Goal: Task Accomplishment & Management: Use online tool/utility

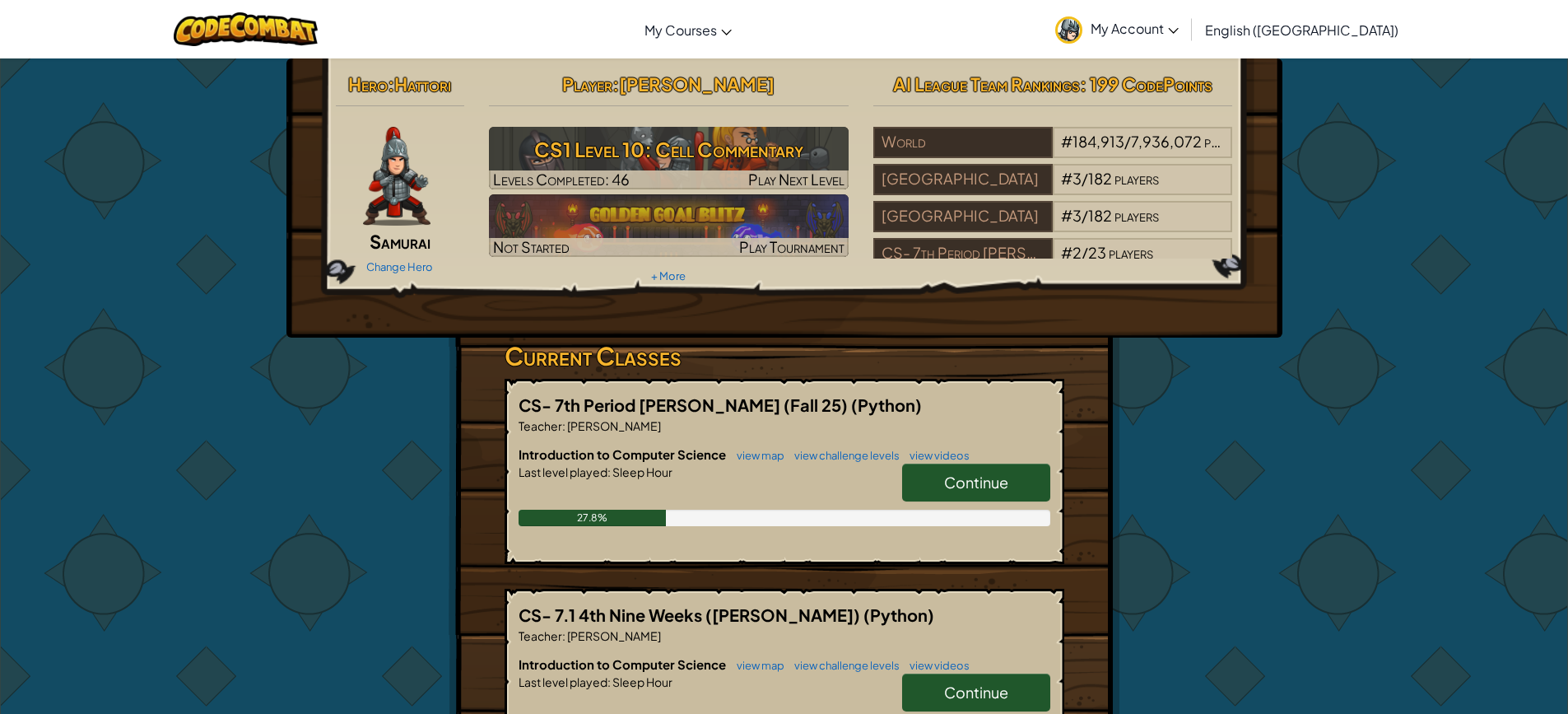
click at [926, 480] on link "Continue" at bounding box center [976, 482] width 149 height 38
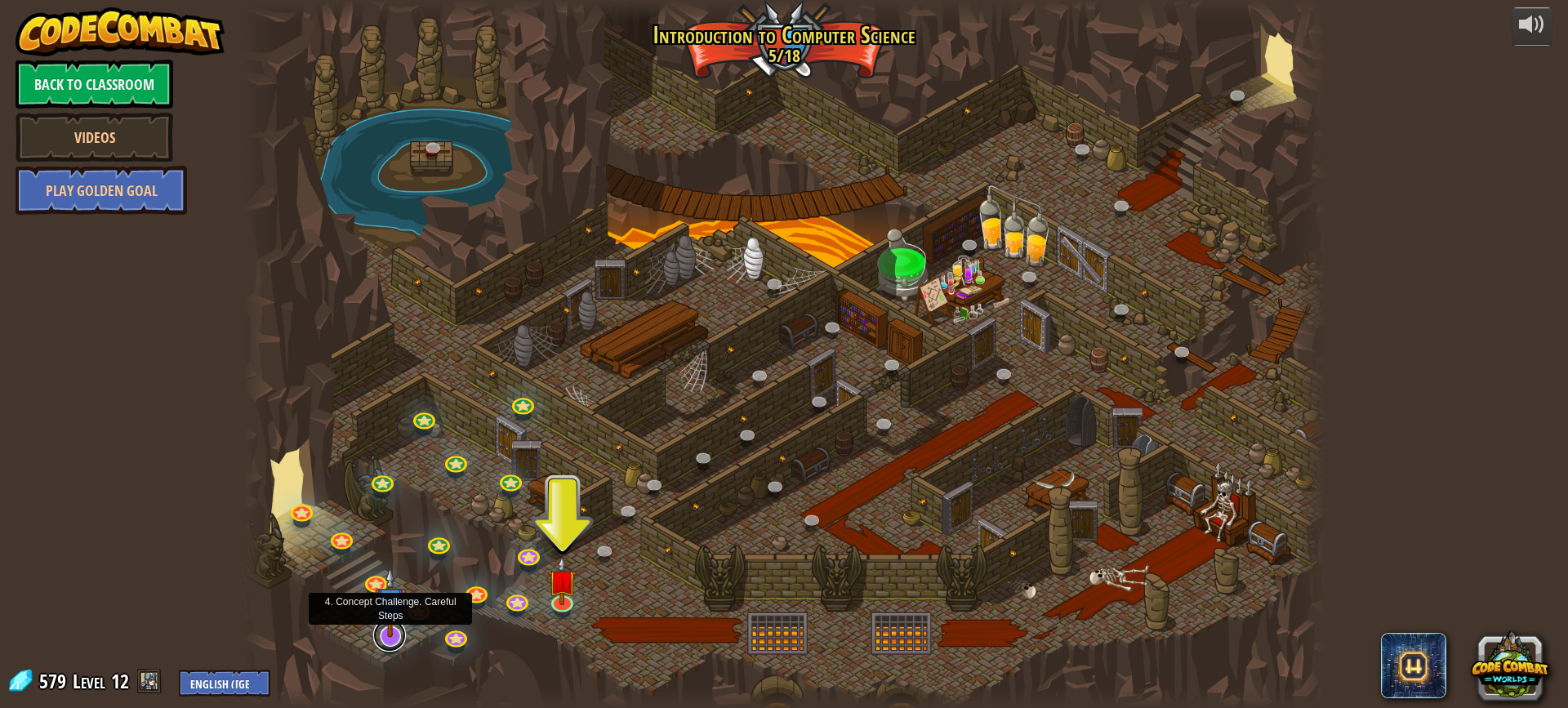
click at [402, 641] on link at bounding box center [389, 635] width 32 height 32
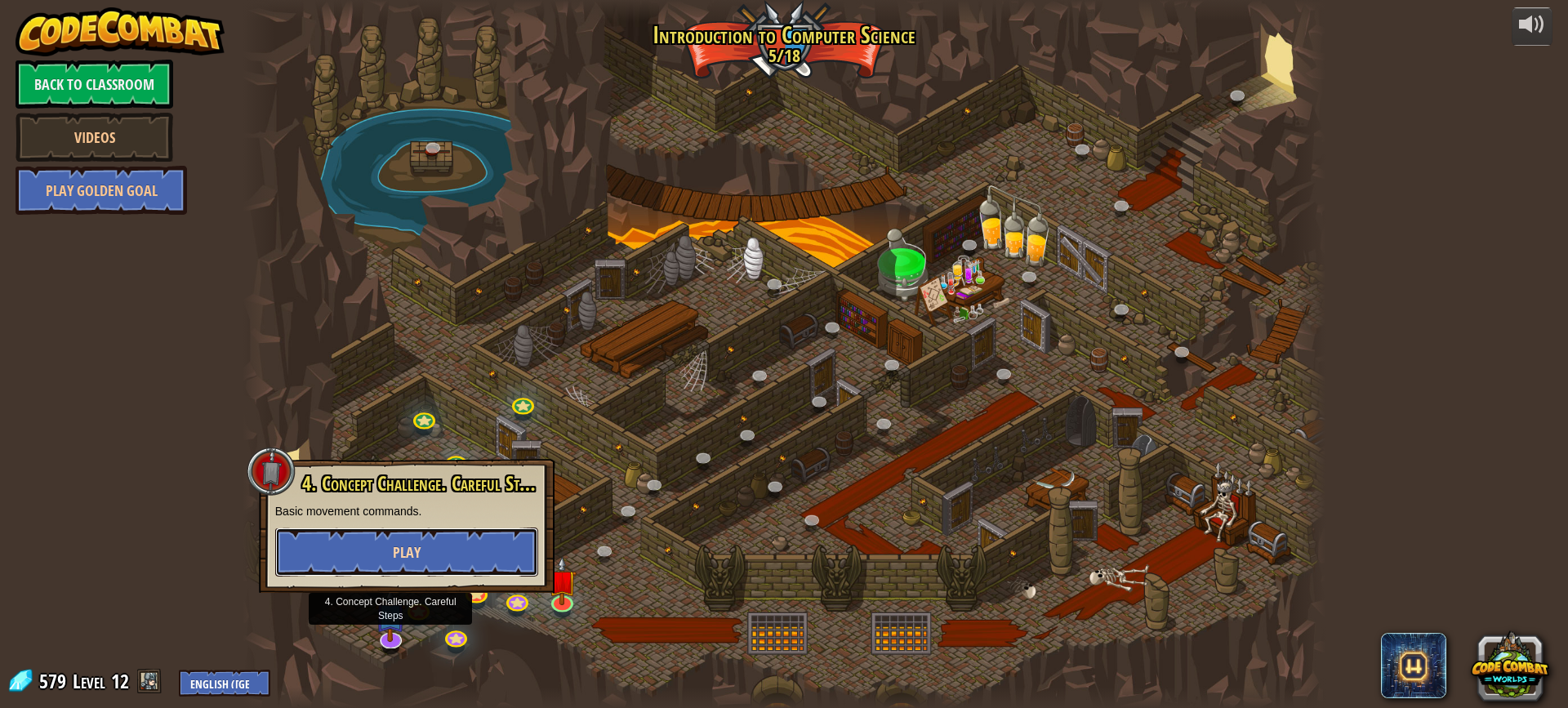
click at [421, 553] on button "Play" at bounding box center [407, 551] width 263 height 49
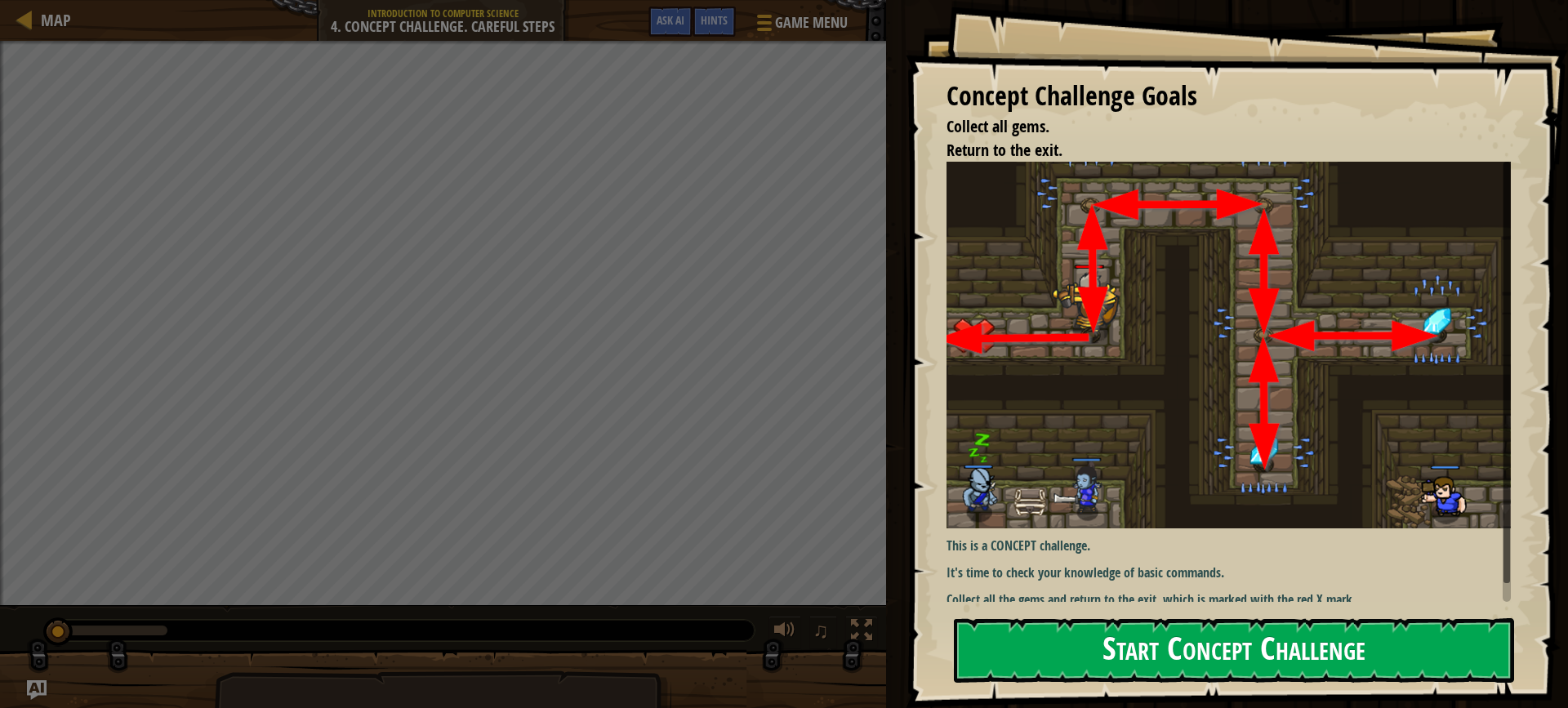
click at [1095, 658] on button "Start Concept Challenge" at bounding box center [1234, 651] width 560 height 65
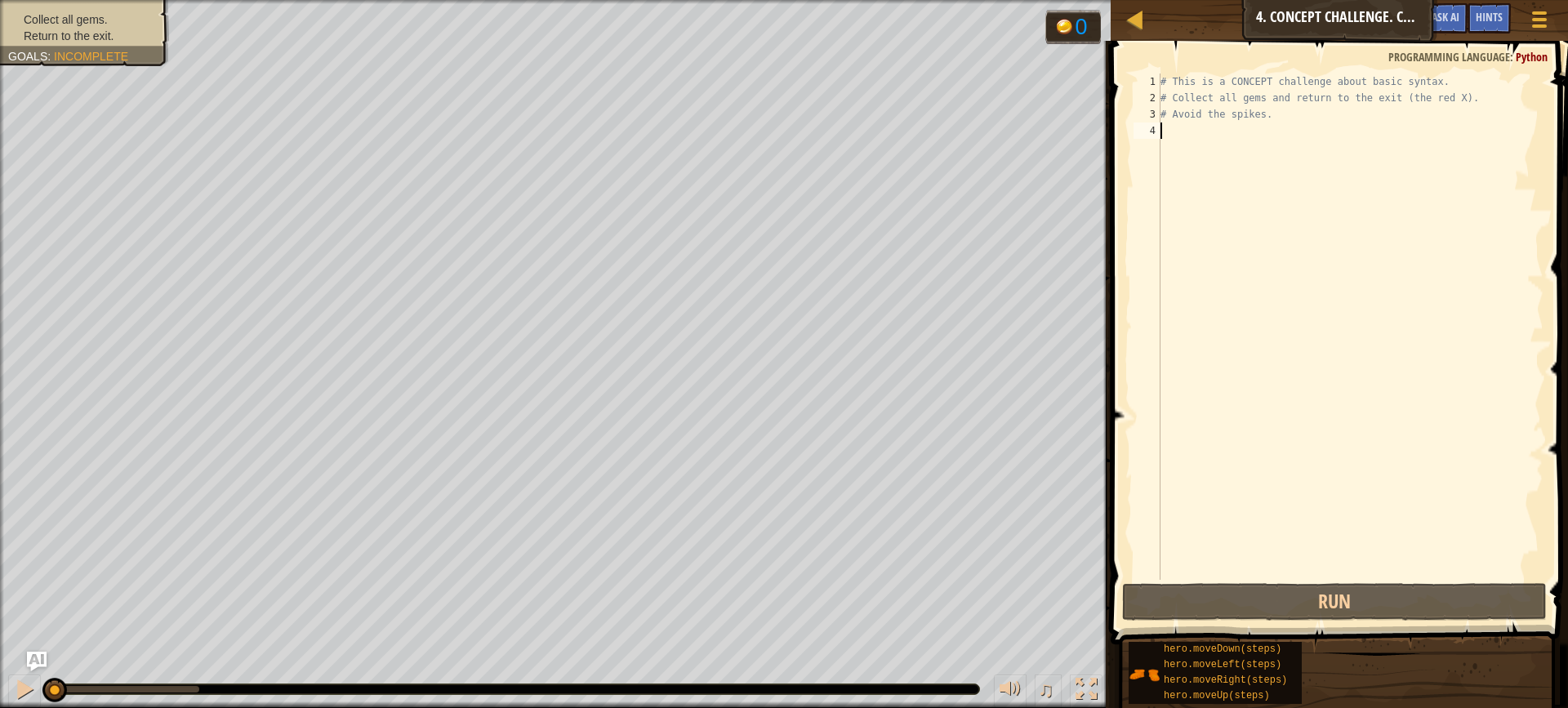
type textarea "h"
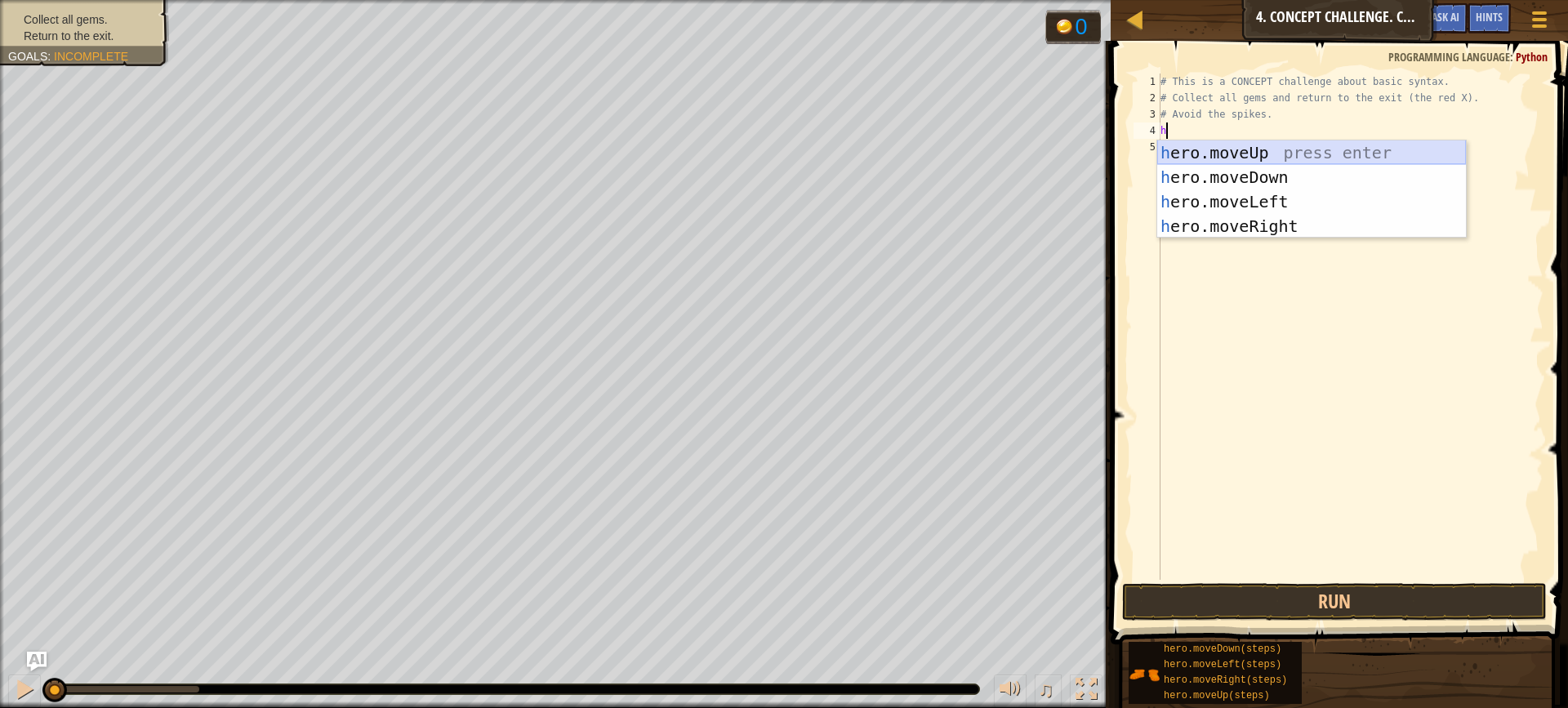
click at [1290, 148] on div "h ero.moveUp press enter h ero.moveDown press enter h ero.moveLeft press enter …" at bounding box center [1311, 214] width 309 height 147
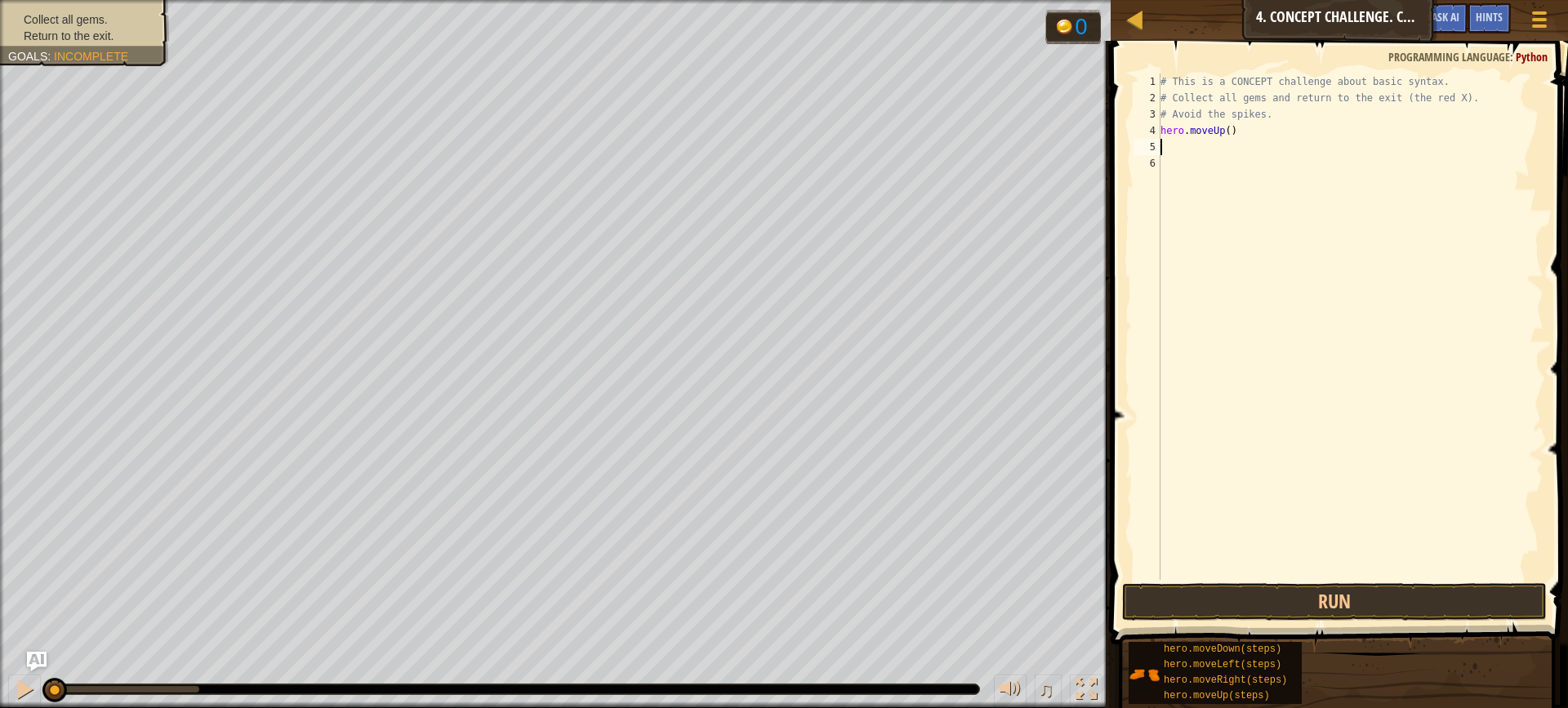
type textarea "h"
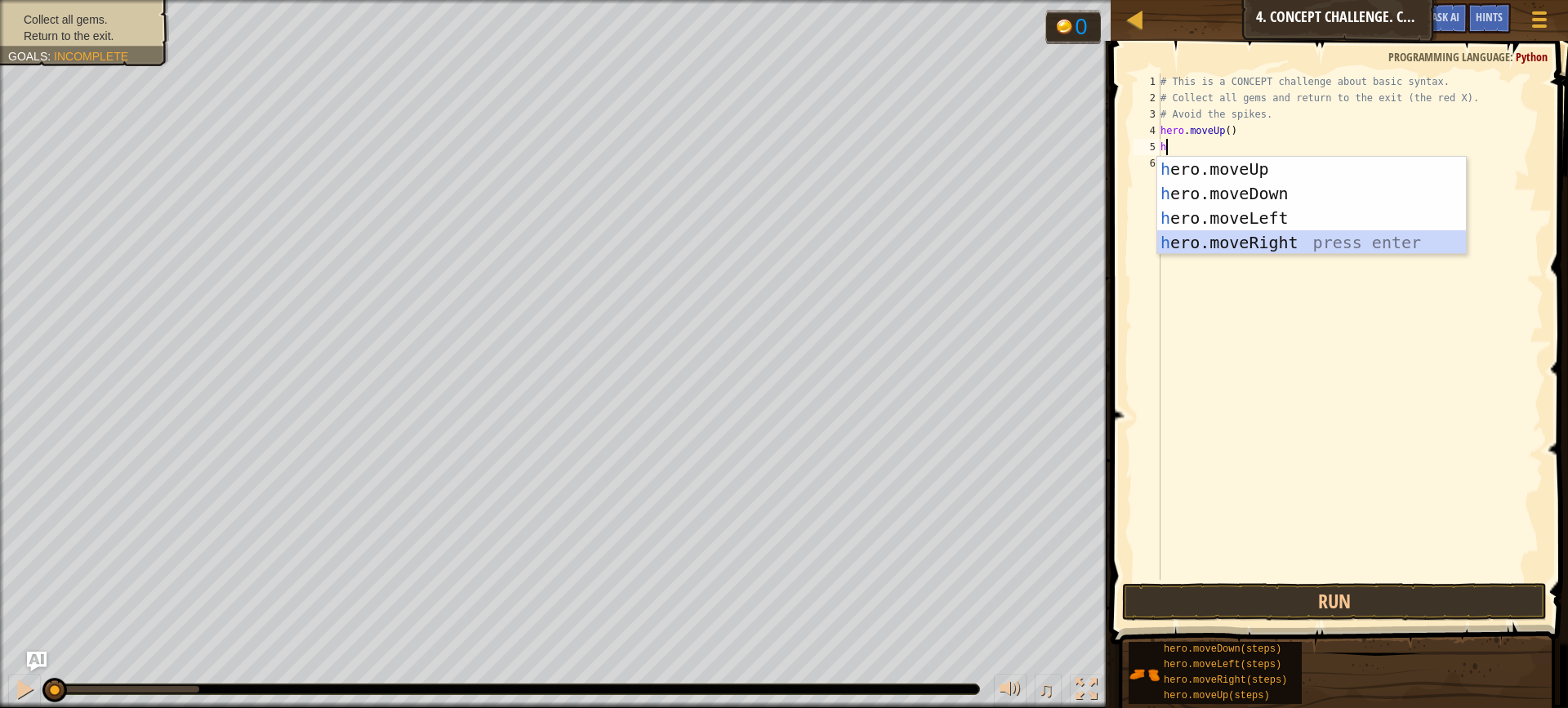
click at [1288, 239] on div "h ero.moveUp press enter h ero.moveDown press enter h ero.moveLeft press enter …" at bounding box center [1311, 230] width 309 height 147
type textarea "h"
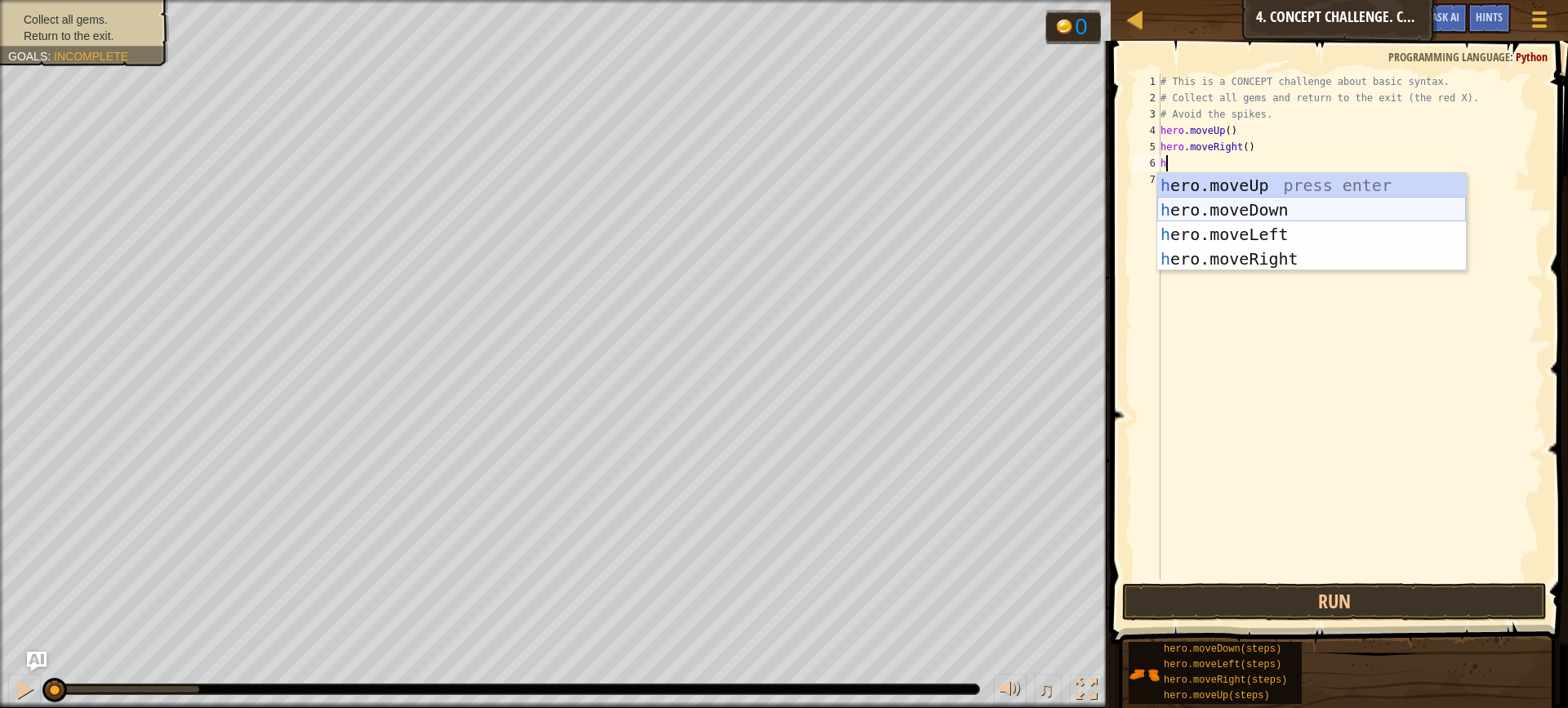
click at [1303, 211] on div "h ero.moveUp press enter h ero.moveDown press enter h ero.moveLeft press enter …" at bounding box center [1311, 247] width 309 height 147
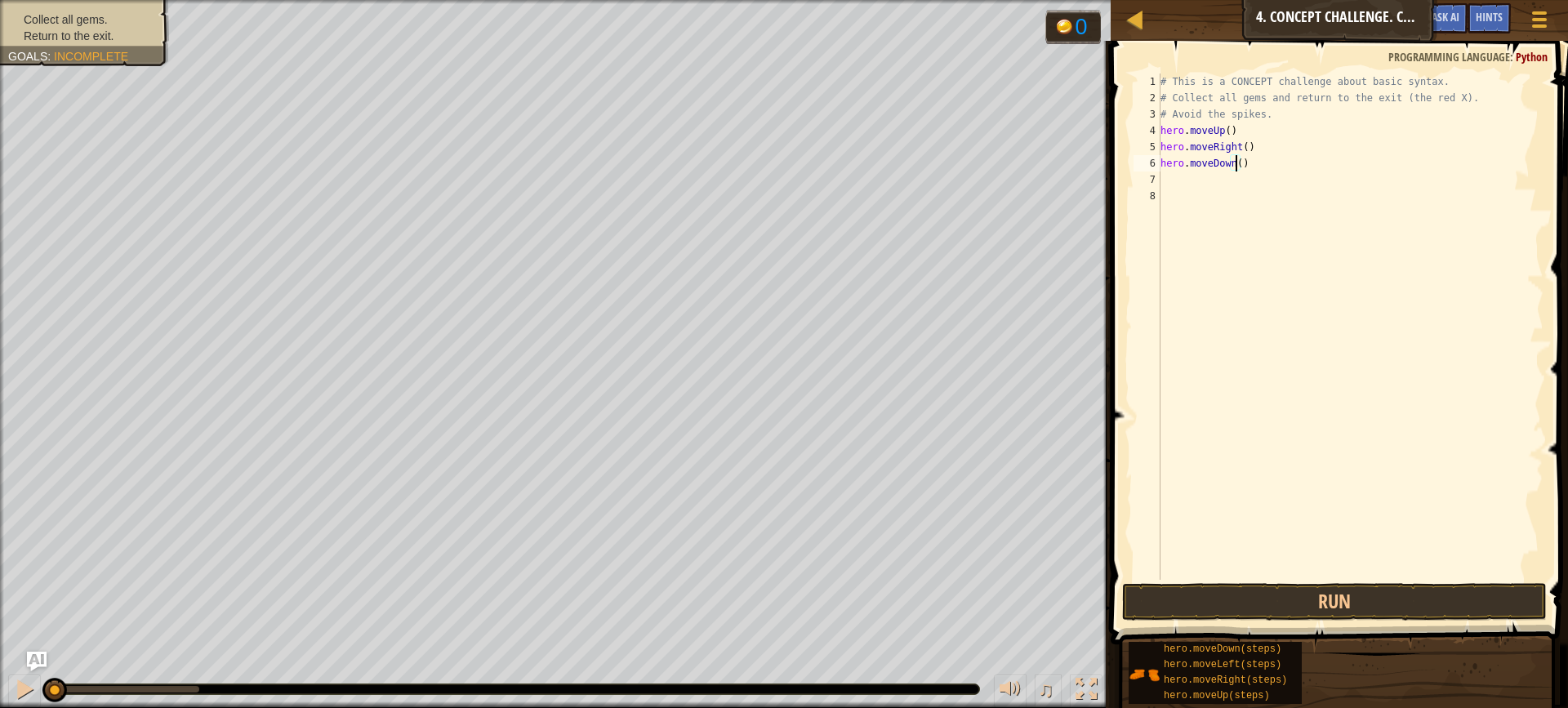
click at [1234, 165] on div "# This is a CONCEPT challenge about basic syntax. # Collect all gems and return…" at bounding box center [1350, 342] width 387 height 538
type textarea "hero.moveDown(2)"
click at [1192, 180] on div "# This is a CONCEPT challenge about basic syntax. # Collect all gems and return…" at bounding box center [1350, 342] width 387 height 538
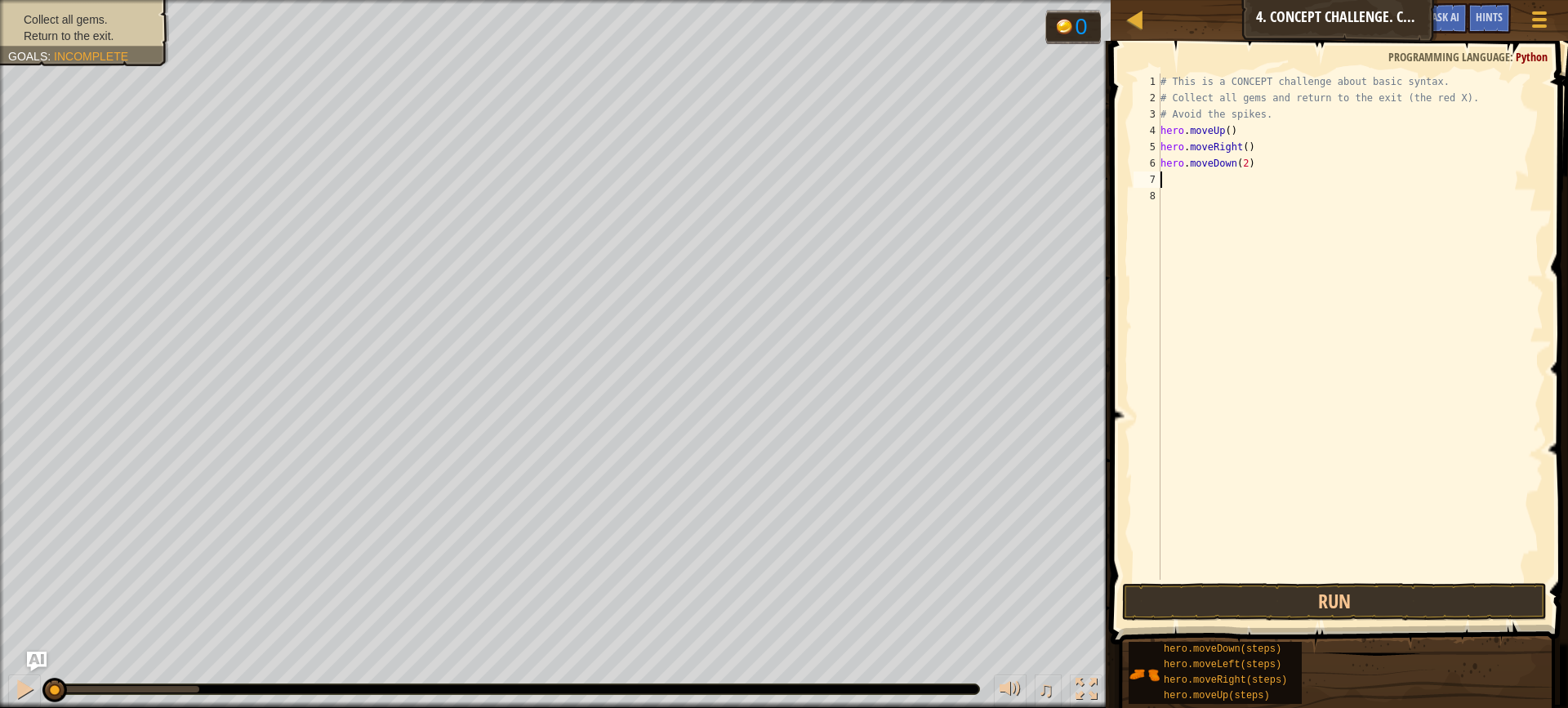
type textarea "h"
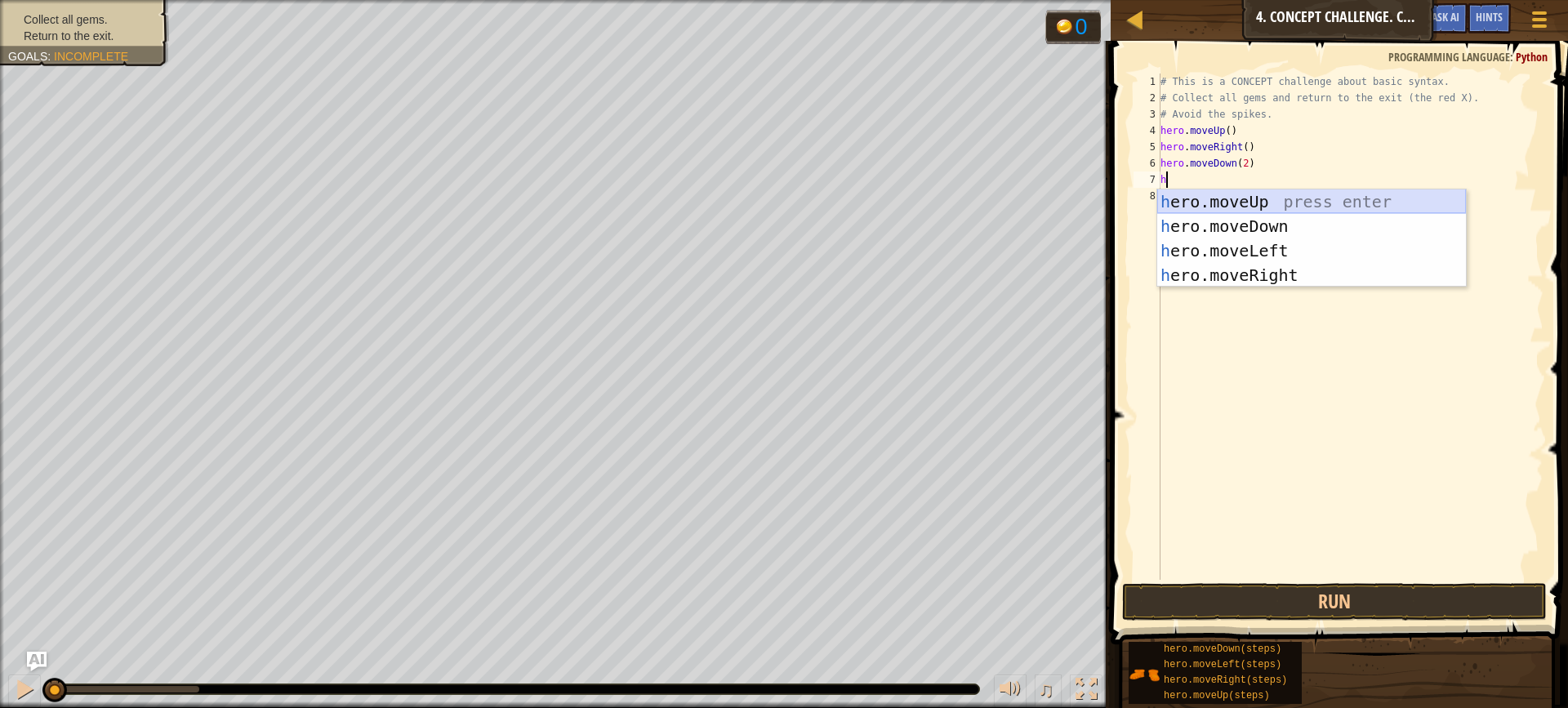
click at [1286, 202] on div "h ero.moveUp press enter h ero.moveDown press enter h ero.moveLeft press enter …" at bounding box center [1311, 262] width 309 height 147
type textarea "h"
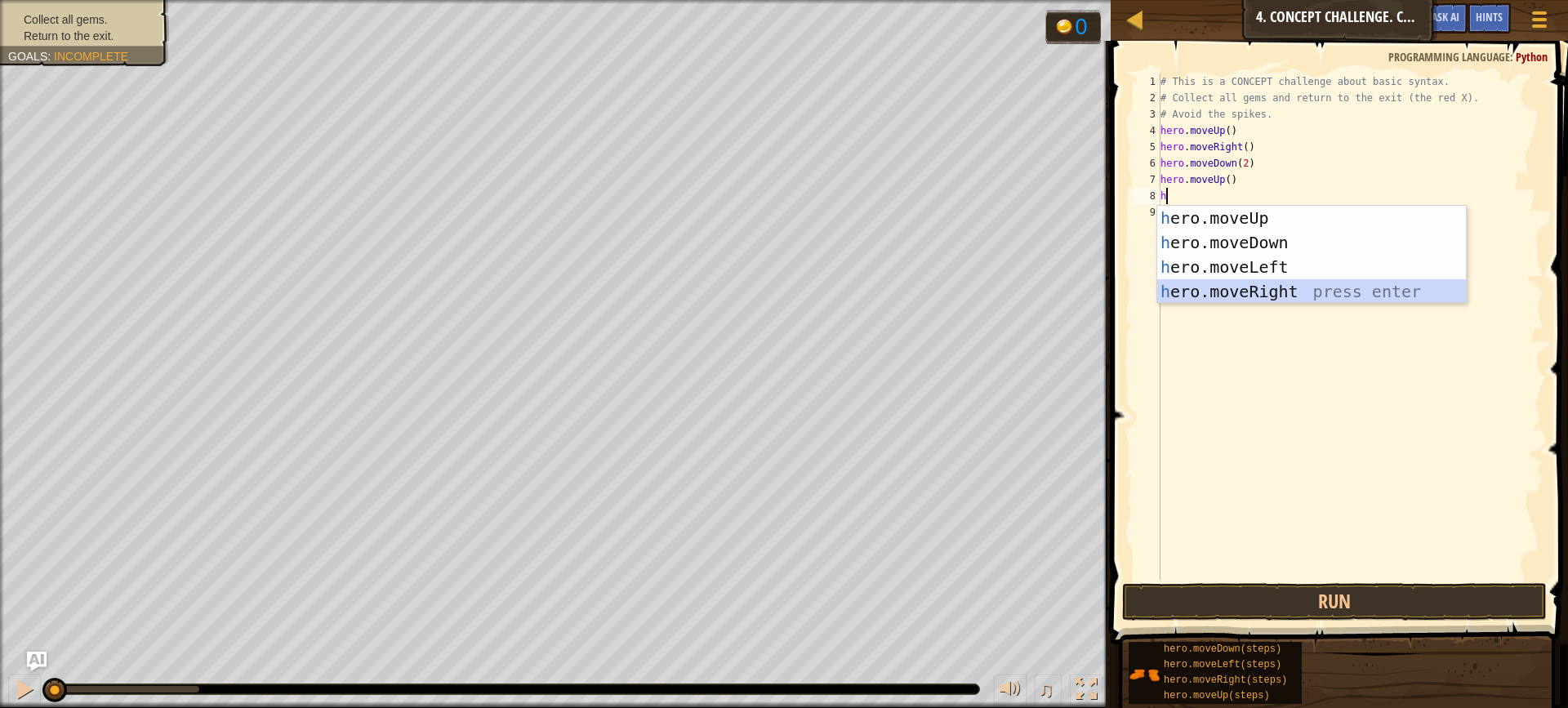
click at [1297, 293] on div "h ero.moveUp press enter h ero.moveDown press enter h ero.moveLeft press enter …" at bounding box center [1311, 279] width 309 height 147
type textarea "h"
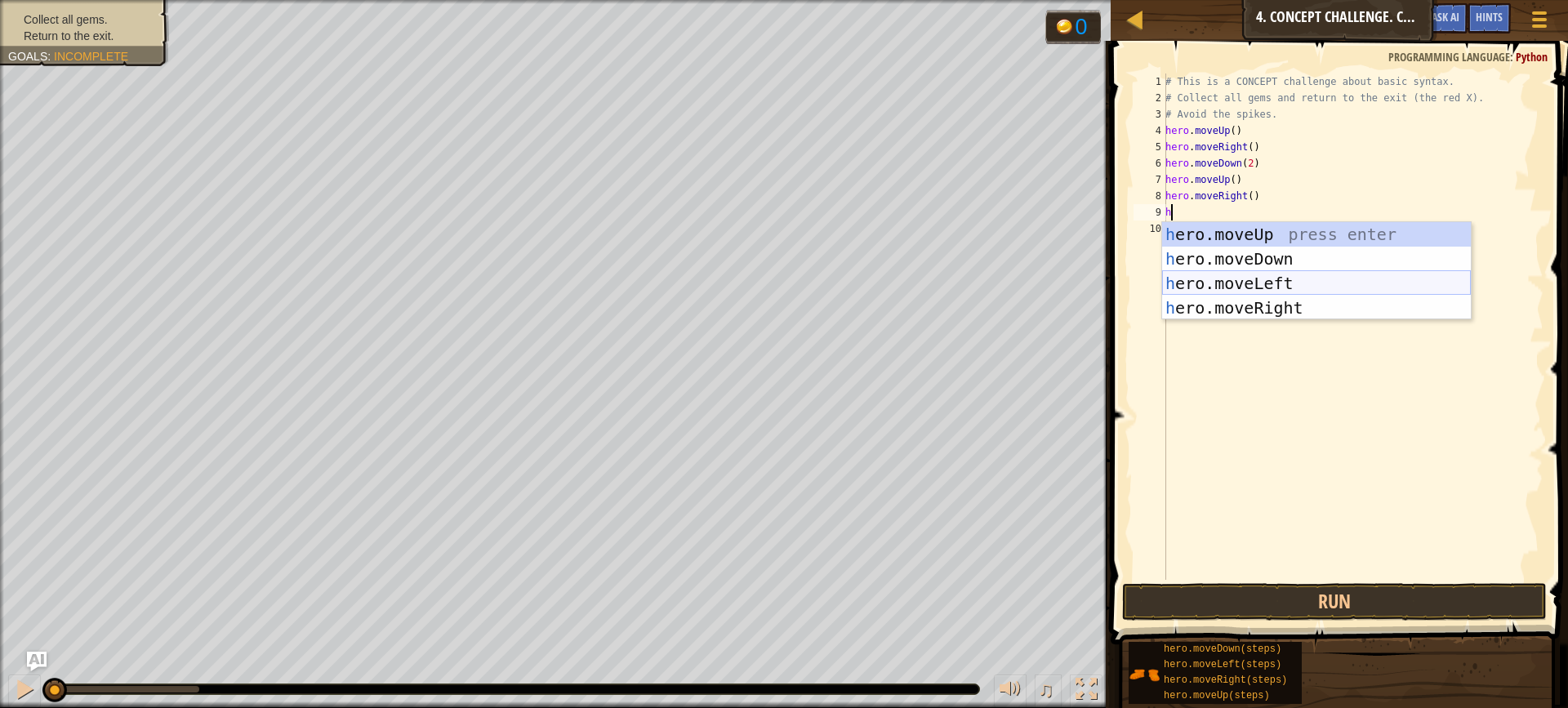
click at [1246, 280] on div "h ero.moveUp press enter h ero.moveDown press enter h ero.moveLeft press enter …" at bounding box center [1317, 296] width 309 height 147
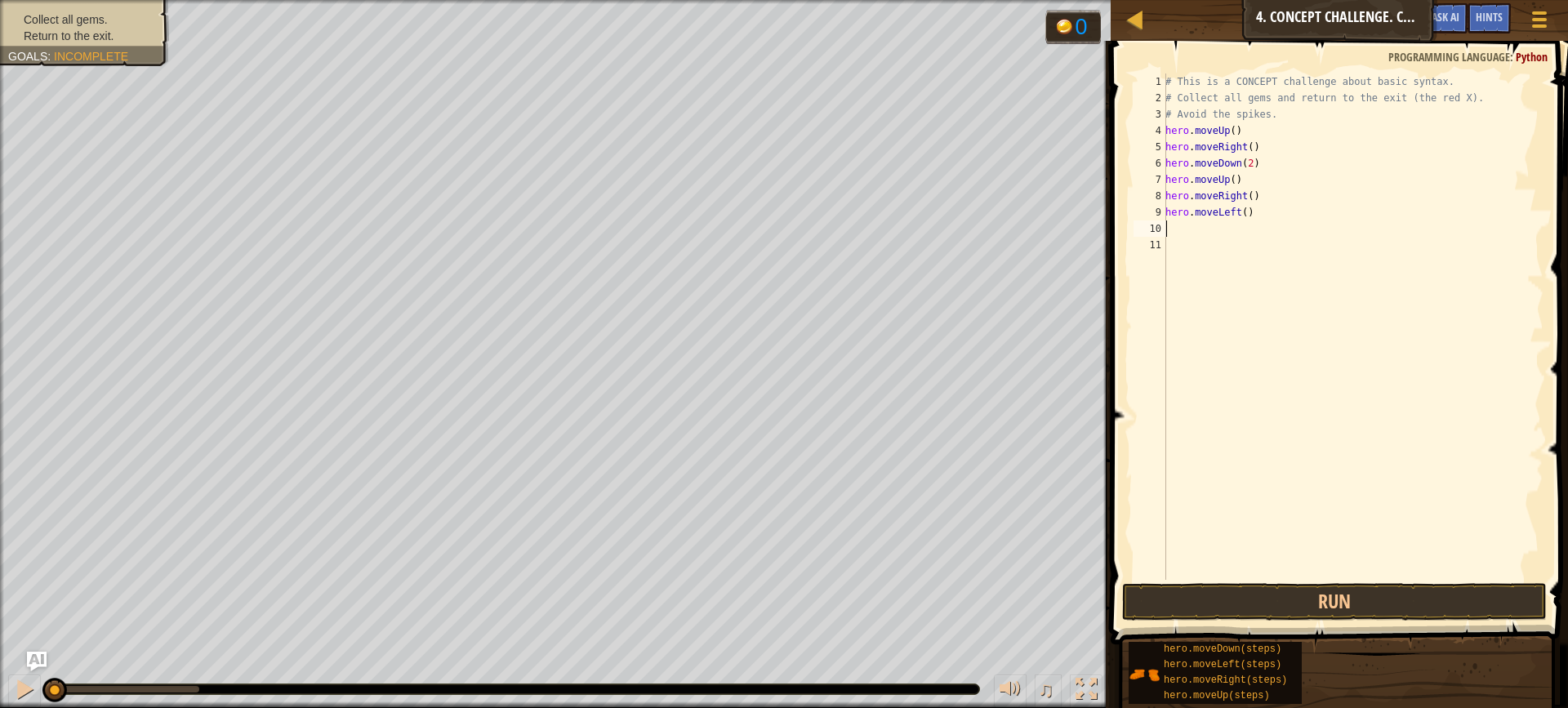
type textarea "h"
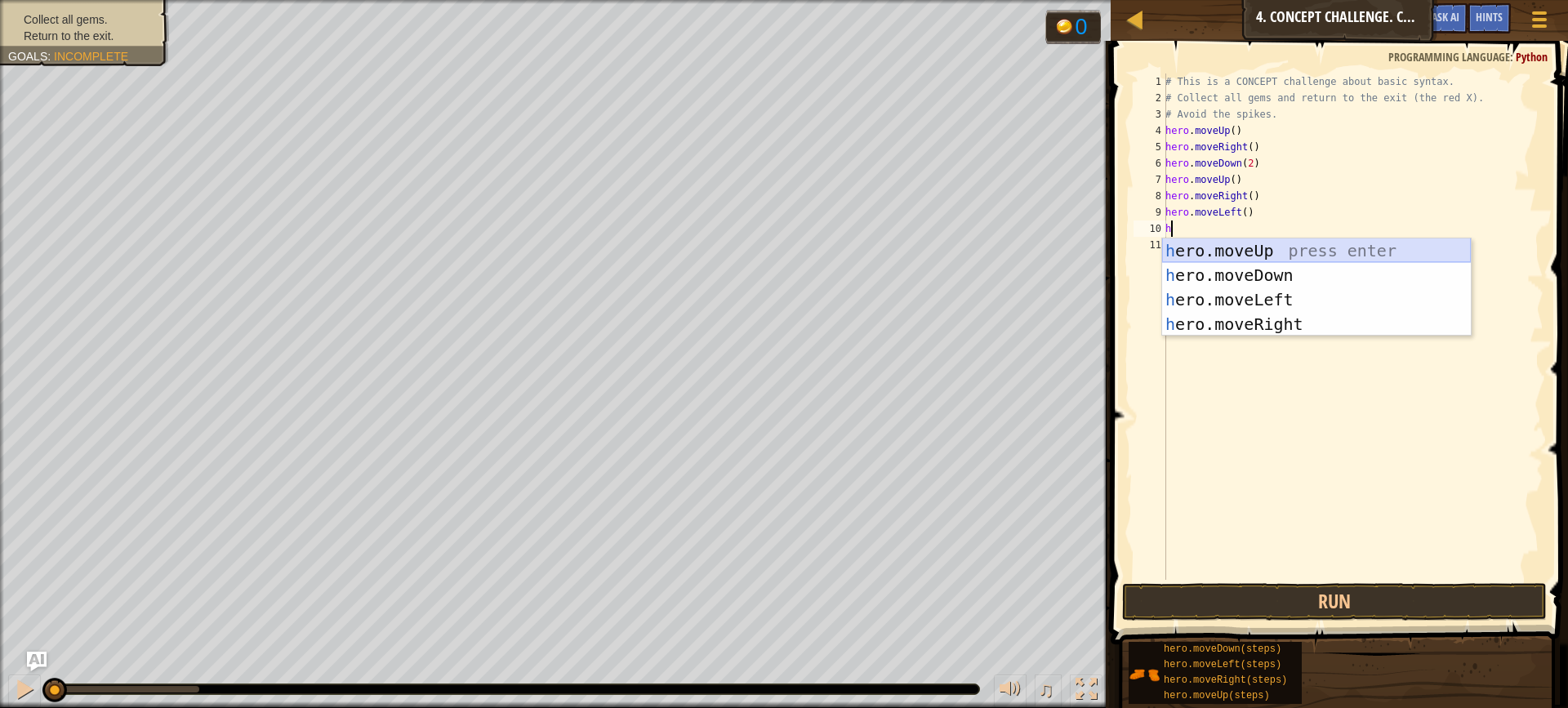
click at [1232, 250] on div "h ero.moveUp press enter h ero.moveDown press enter h ero.moveLeft press enter …" at bounding box center [1317, 311] width 309 height 147
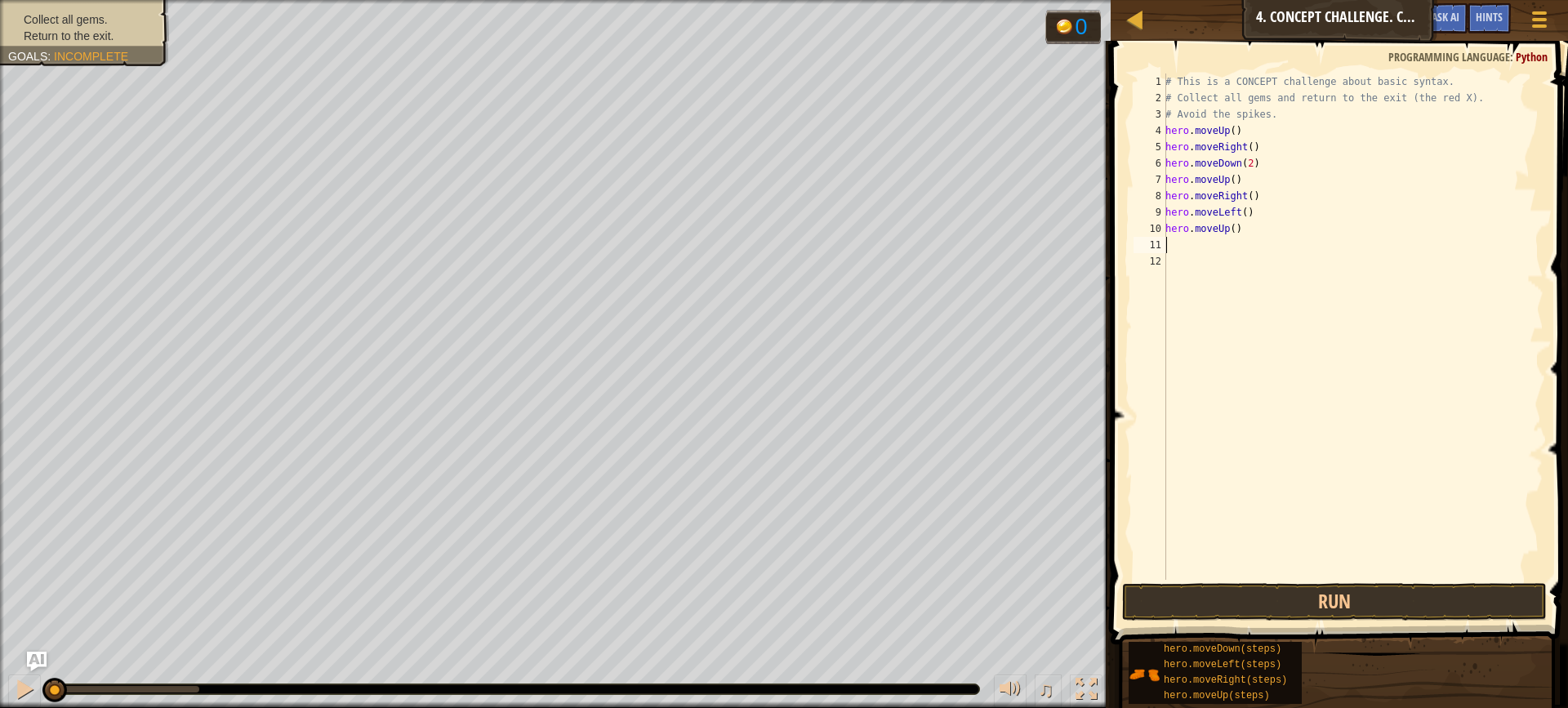
type textarea "h"
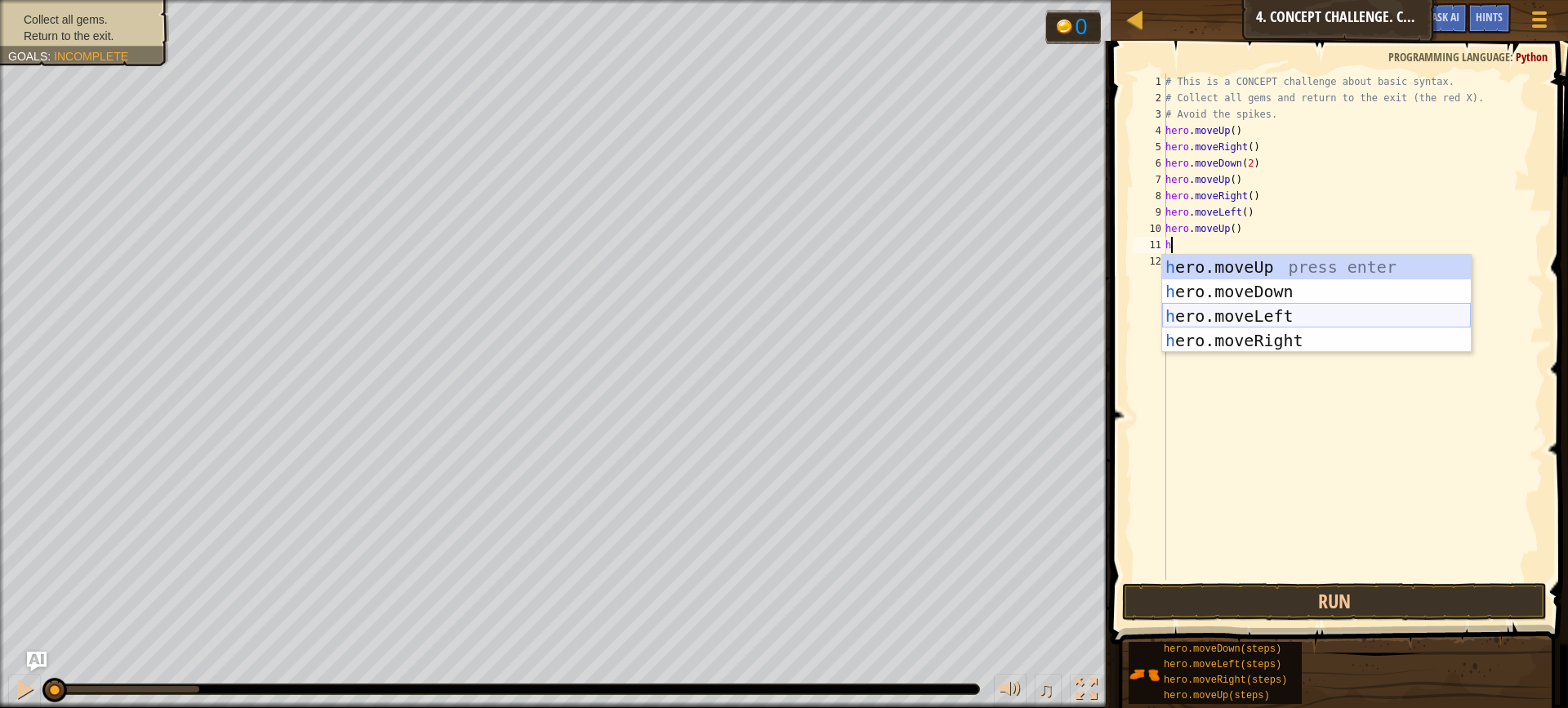
click at [1263, 306] on div "h ero.moveUp press enter h ero.moveDown press enter h ero.moveLeft press enter …" at bounding box center [1317, 328] width 309 height 147
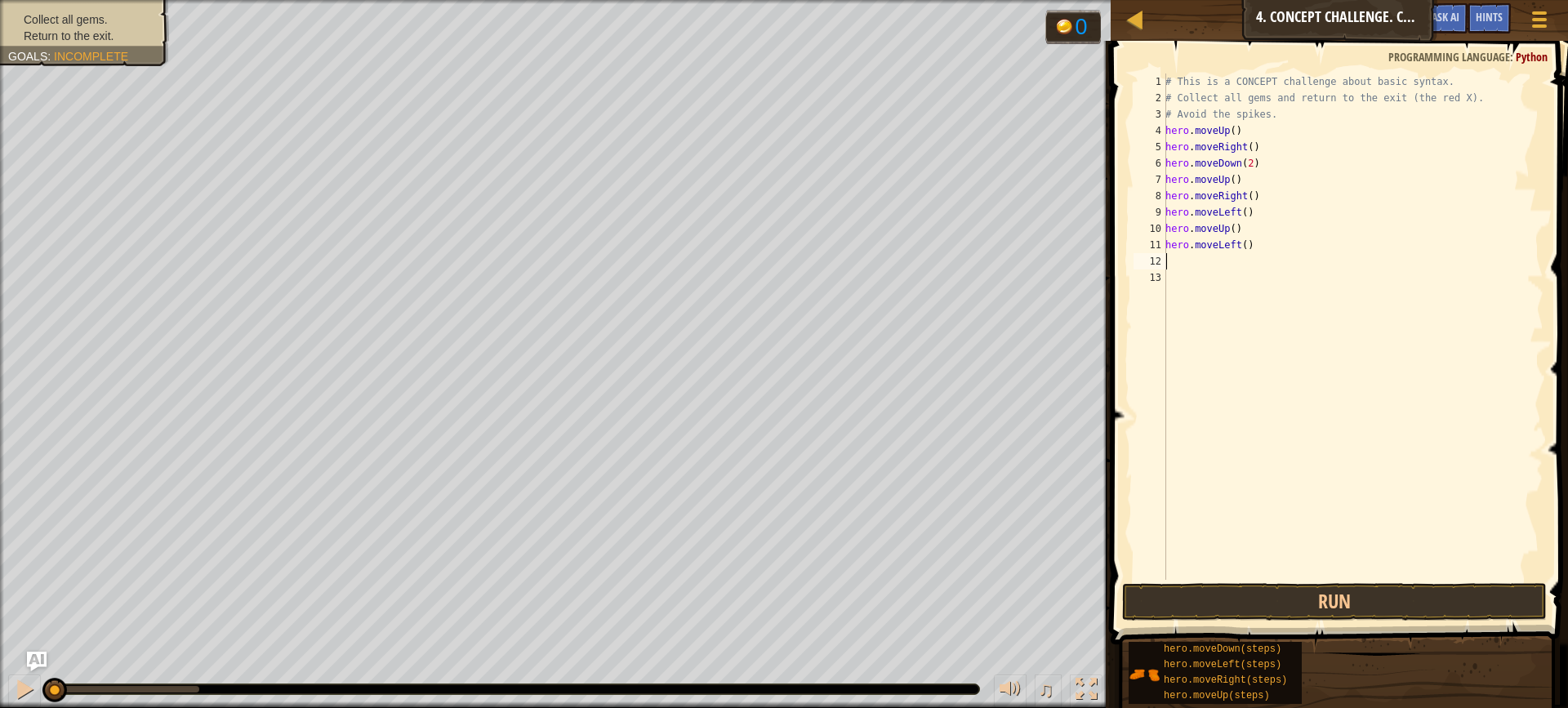
type textarea "h"
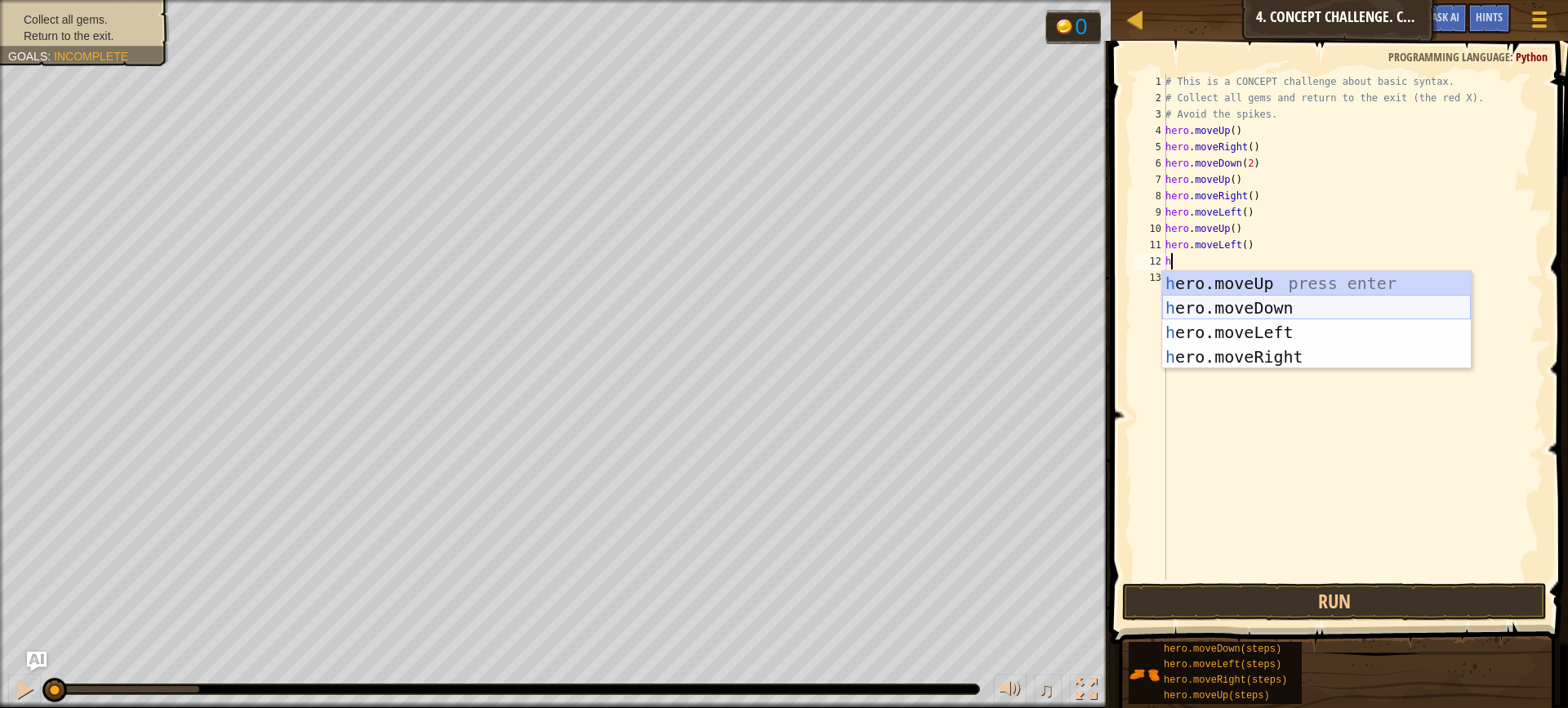
click at [1286, 302] on div "h ero.moveUp press enter h ero.moveDown press enter h ero.moveLeft press enter …" at bounding box center [1317, 344] width 309 height 147
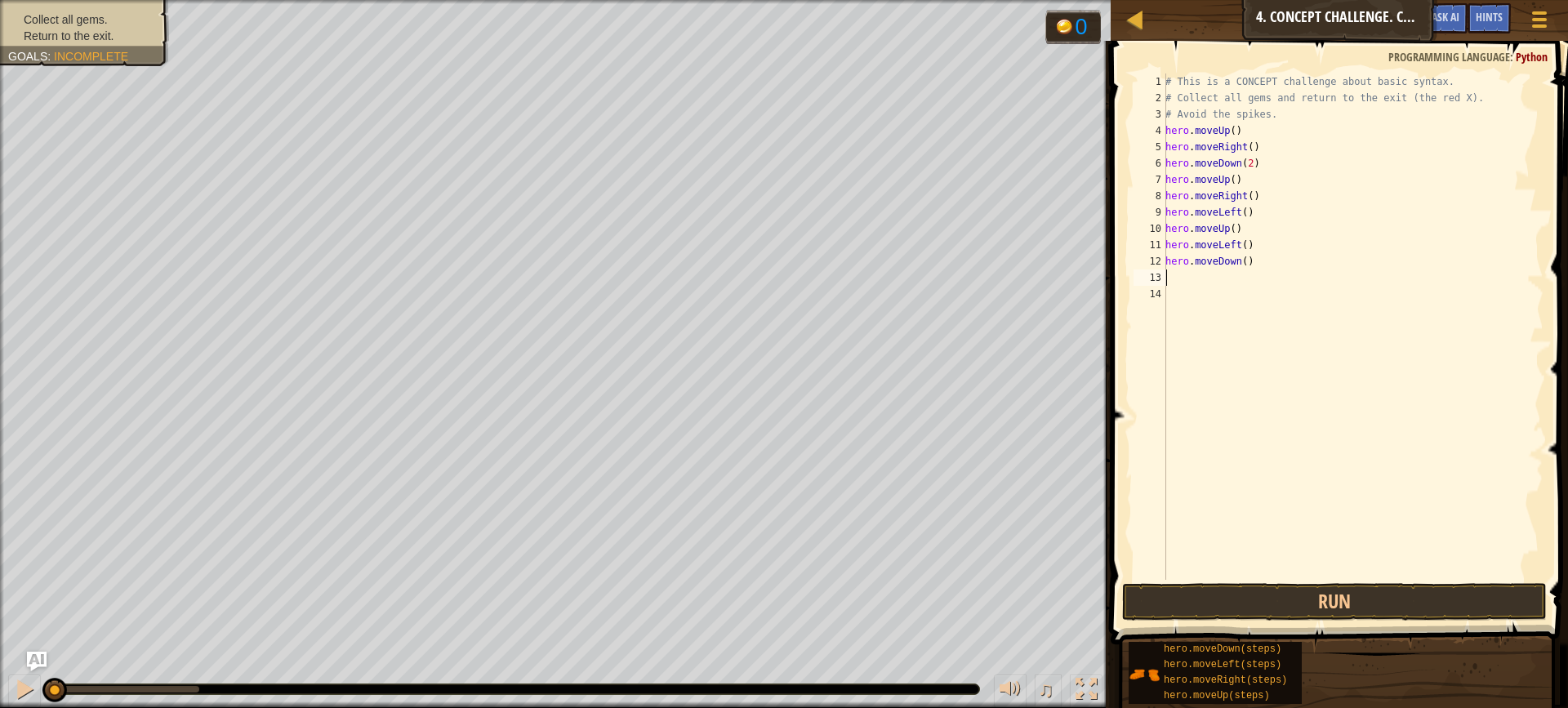
type textarea "h"
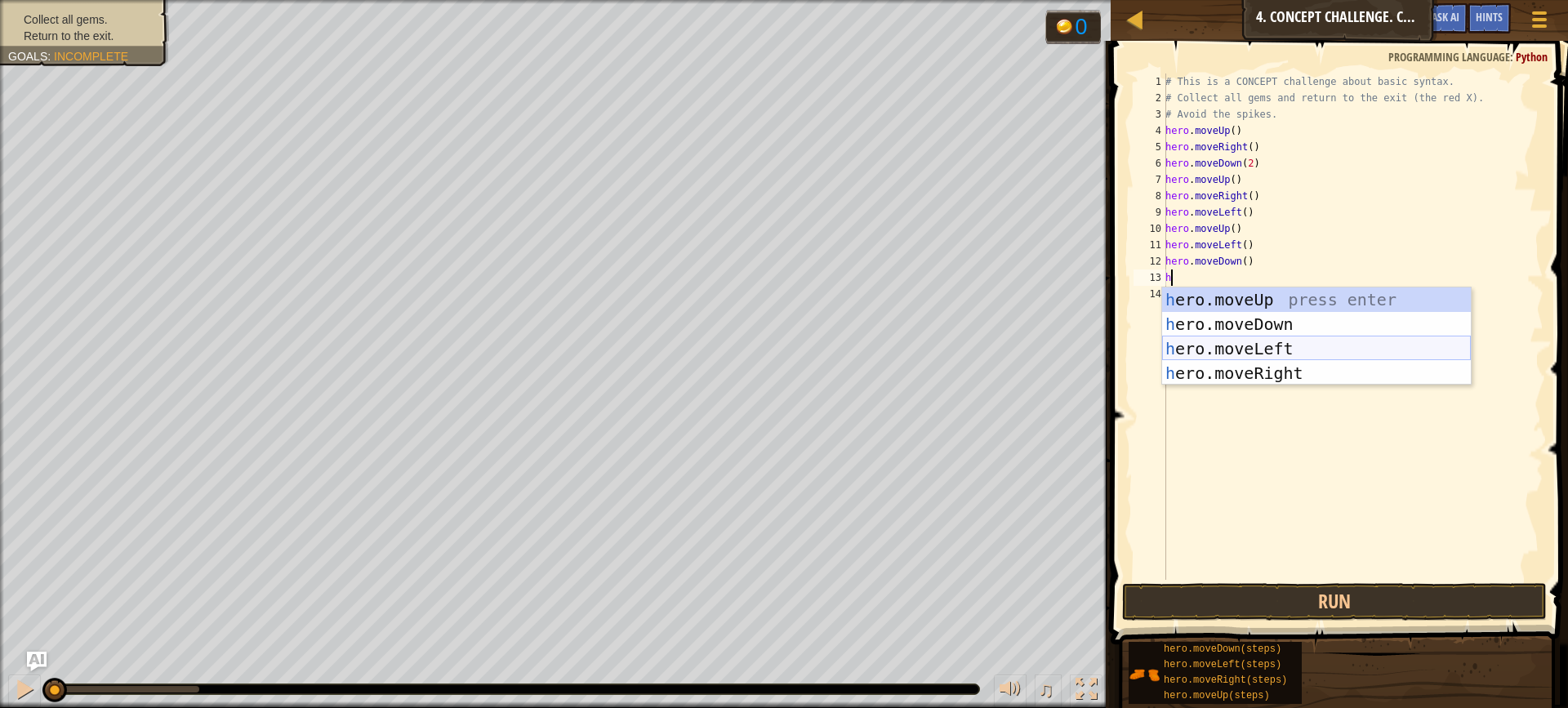
click at [1260, 353] on div "h ero.moveUp press enter h ero.moveDown press enter h ero.moveLeft press enter …" at bounding box center [1317, 360] width 309 height 147
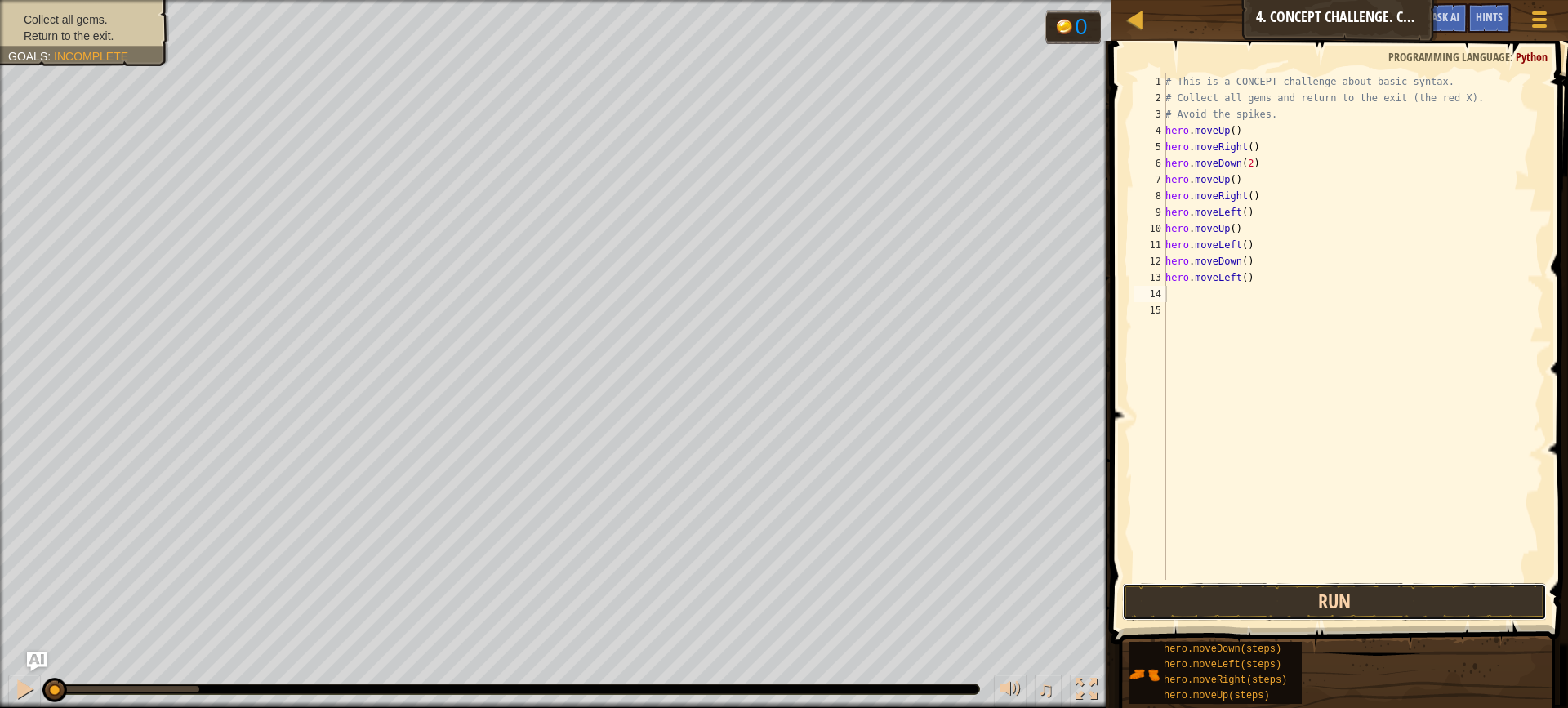
click at [1268, 599] on button "Run" at bounding box center [1334, 601] width 425 height 38
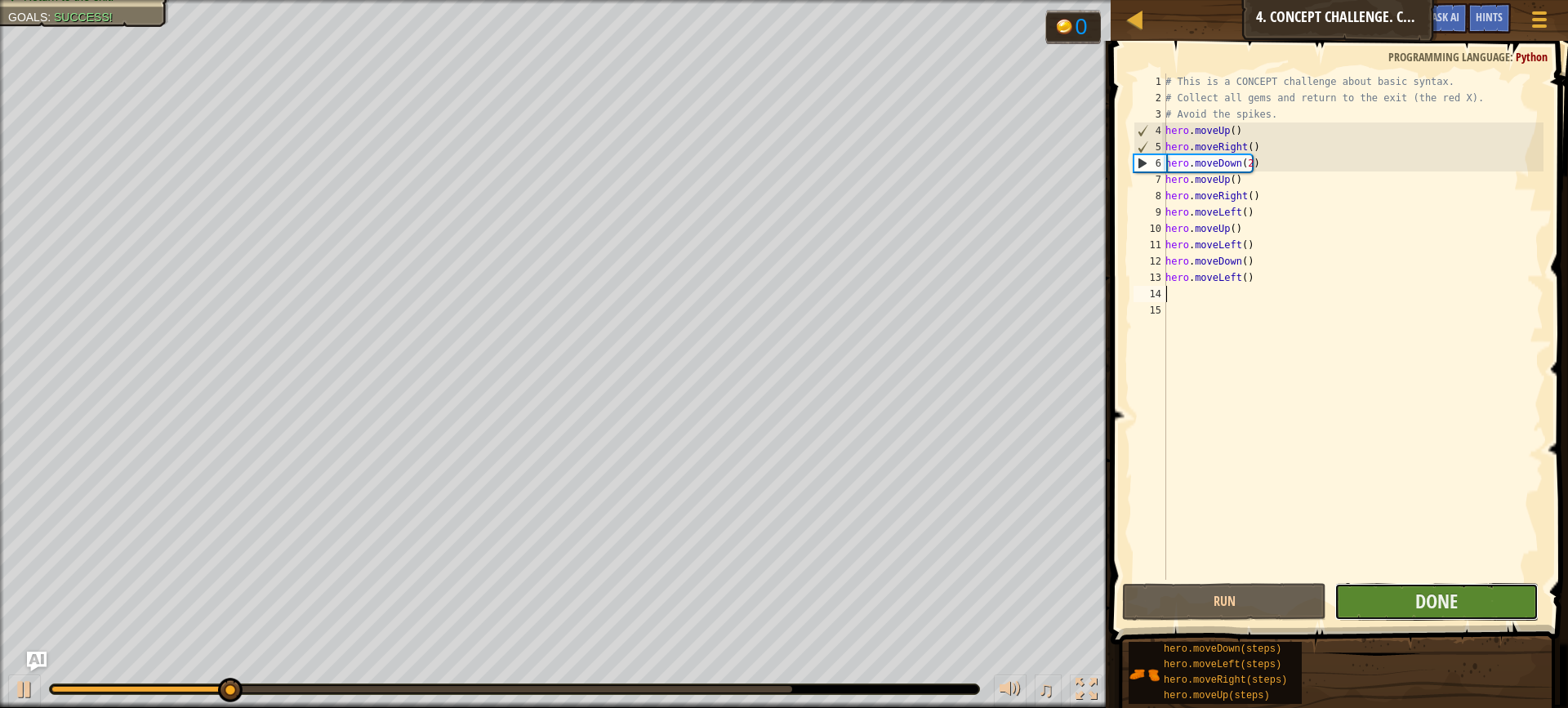
click at [1392, 586] on button "Done" at bounding box center [1436, 601] width 204 height 38
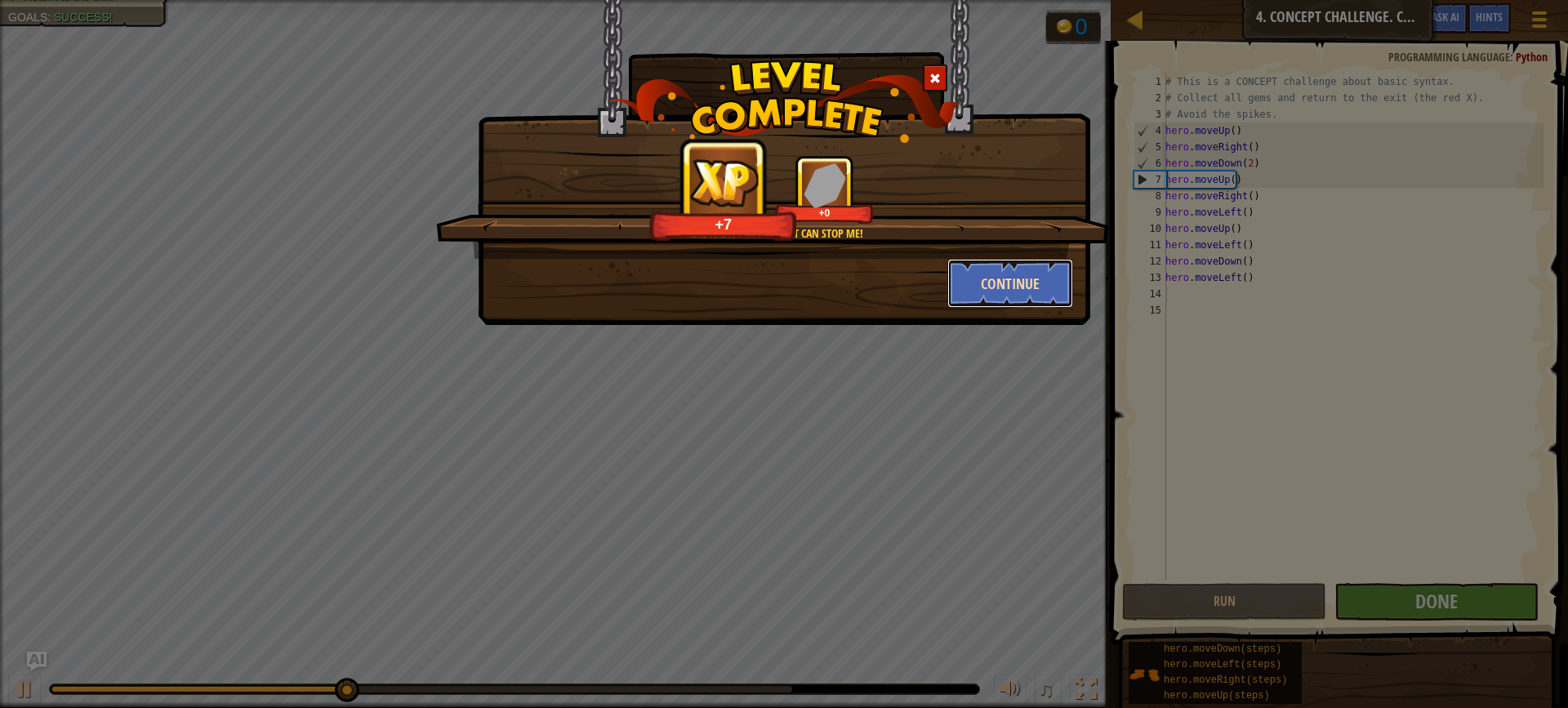
click at [1006, 298] on button "Continue" at bounding box center [1011, 283] width 127 height 49
